Goal: Task Accomplishment & Management: Manage account settings

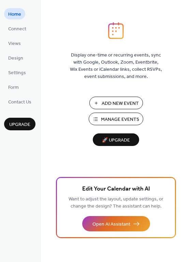
click at [116, 120] on span "Manage Events" at bounding box center [120, 119] width 38 height 7
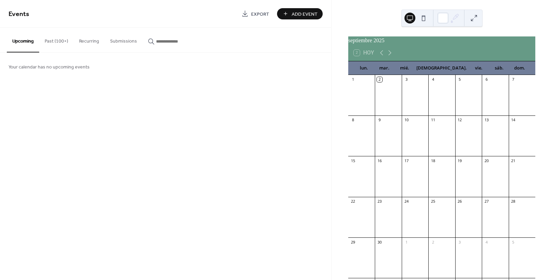
click at [56, 41] on button "Past (100+)" at bounding box center [56, 40] width 34 height 24
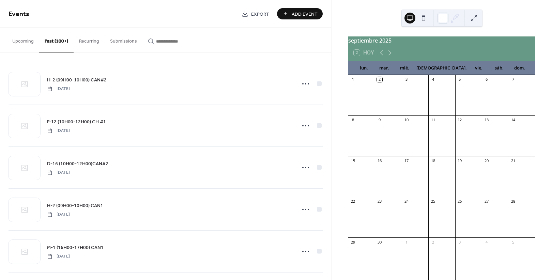
click at [169, 39] on input "button" at bounding box center [176, 41] width 41 height 7
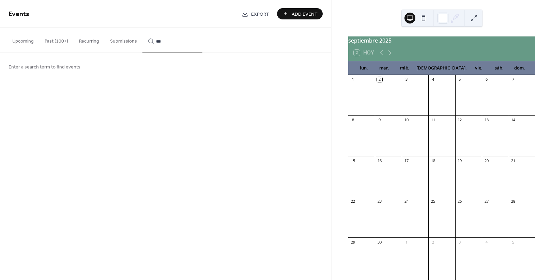
type input "***"
